Goal: Register for event/course

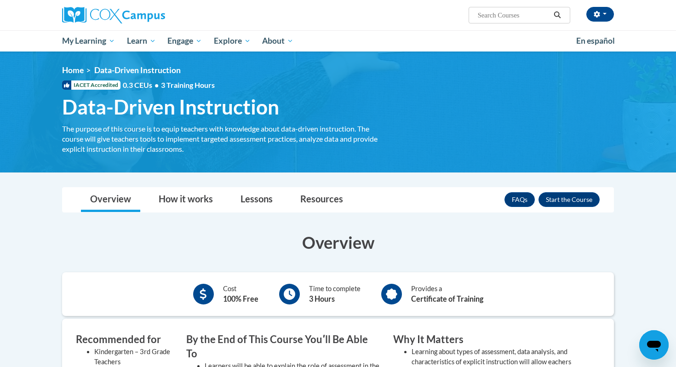
click at [495, 16] on input "Search..." at bounding box center [514, 15] width 74 height 11
click at [561, 202] on button "Enroll" at bounding box center [569, 199] width 61 height 15
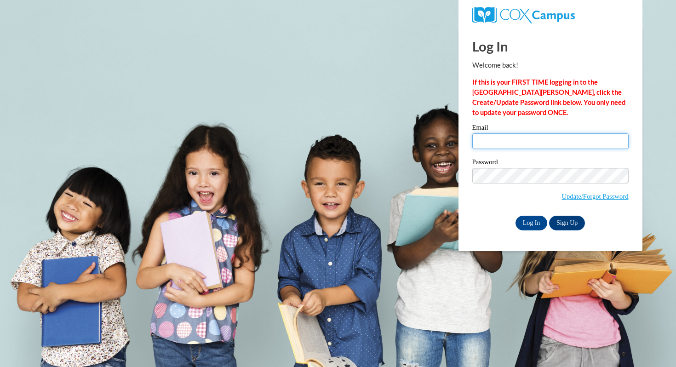
click at [537, 144] on input "Email" at bounding box center [550, 141] width 156 height 16
type input "[EMAIL_ADDRESS][DOMAIN_NAME]"
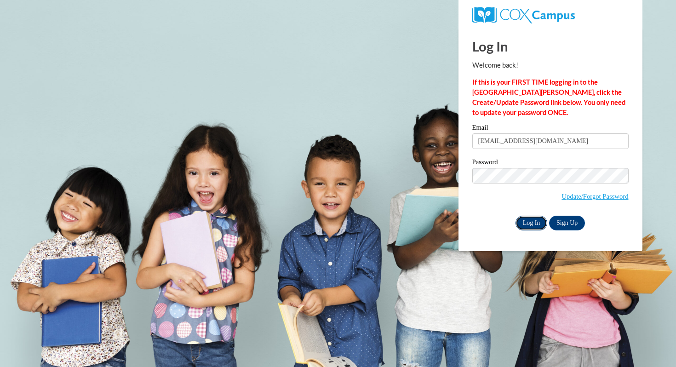
click at [533, 222] on input "Log In" at bounding box center [532, 223] width 32 height 15
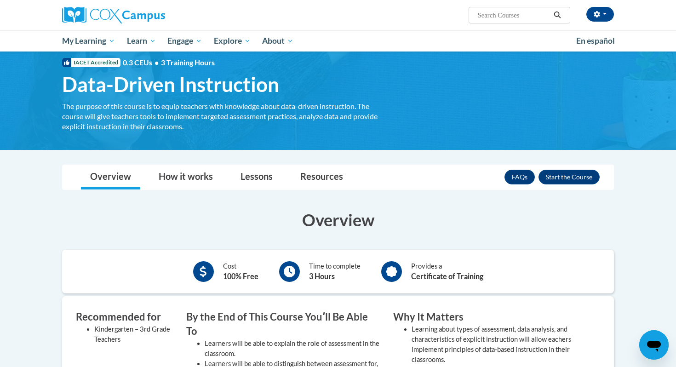
scroll to position [25, 0]
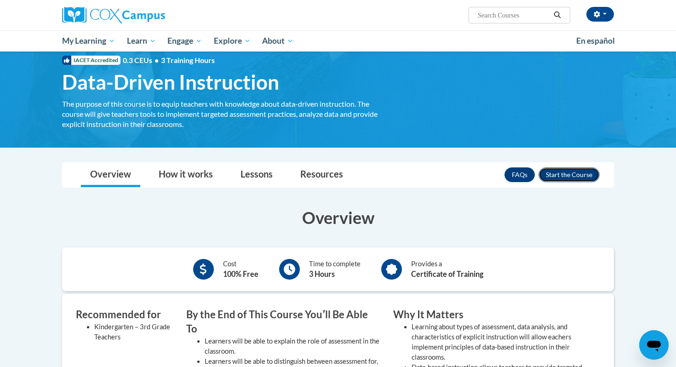
click at [587, 173] on button "Enroll" at bounding box center [569, 174] width 61 height 15
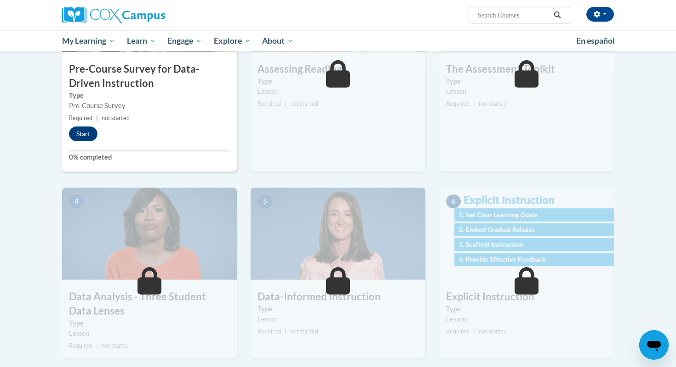
scroll to position [201, 0]
